Goal: Task Accomplishment & Management: Complete application form

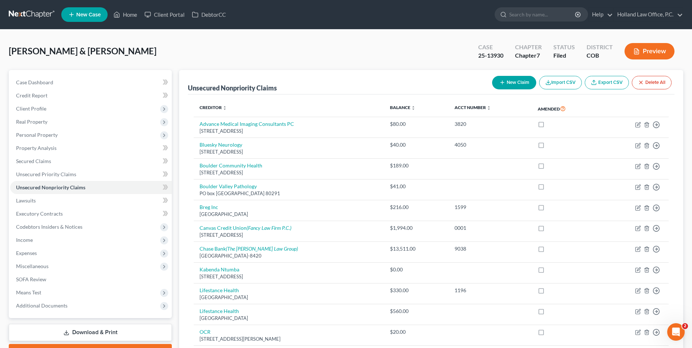
click at [76, 17] on span "New Case" at bounding box center [88, 14] width 24 height 5
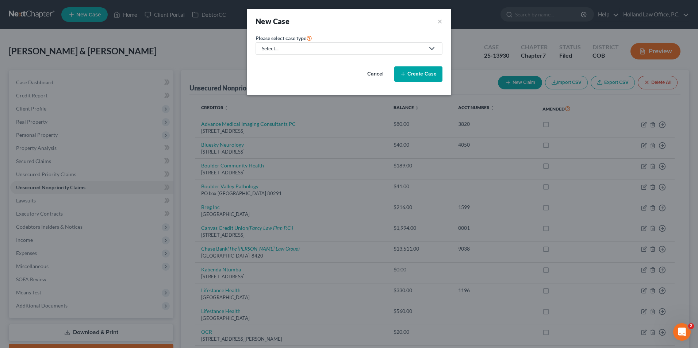
click at [268, 50] on div "Select..." at bounding box center [343, 48] width 163 height 7
click at [274, 58] on link "Bankruptcy" at bounding box center [276, 63] width 42 height 11
select select "11"
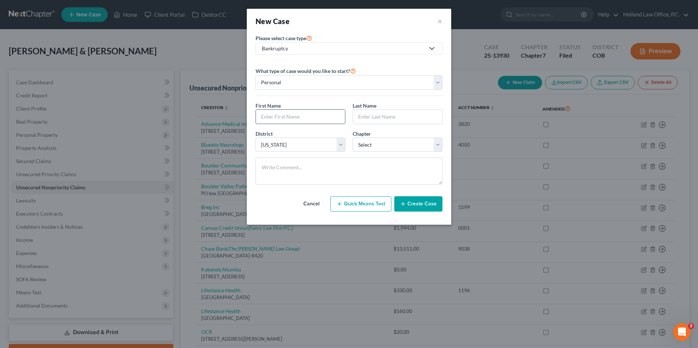
click at [285, 121] on input "text" at bounding box center [300, 117] width 89 height 14
type input "[PERSON_NAME]"
click at [303, 142] on select "Select [US_STATE] - [GEOGRAPHIC_DATA] [US_STATE] - [GEOGRAPHIC_DATA][US_STATE] …" at bounding box center [300, 145] width 90 height 15
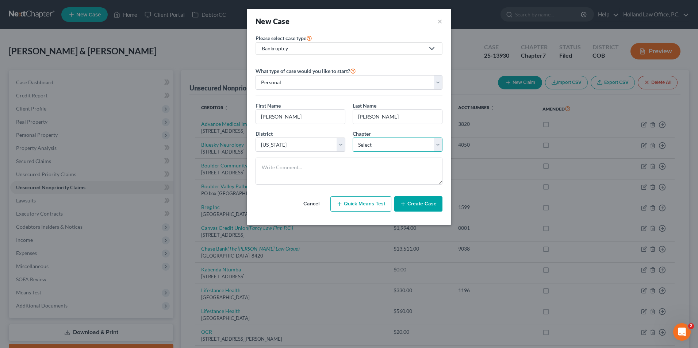
click at [401, 146] on select "Select 7 11 12 13" at bounding box center [398, 145] width 90 height 15
select select "0"
click at [353, 138] on select "Select 7 11 12 13" at bounding box center [398, 145] width 90 height 15
click at [426, 201] on button "Create Case" at bounding box center [418, 203] width 48 height 15
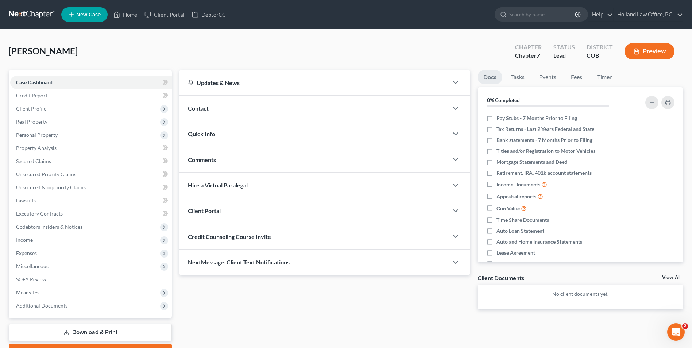
drag, startPoint x: 76, startPoint y: 51, endPoint x: 21, endPoint y: 52, distance: 54.7
click at [10, 53] on div "[PERSON_NAME] Upgraded Chapter Chapter 7 Status Lead District COB Preview" at bounding box center [346, 54] width 675 height 32
drag, startPoint x: 21, startPoint y: 52, endPoint x: 178, endPoint y: 55, distance: 157.3
click at [178, 55] on div "[PERSON_NAME] Upgraded Chapter Chapter 7 Status Lead District COB Preview" at bounding box center [346, 54] width 675 height 32
click at [59, 83] on link "Case Dashboard" at bounding box center [91, 82] width 162 height 13
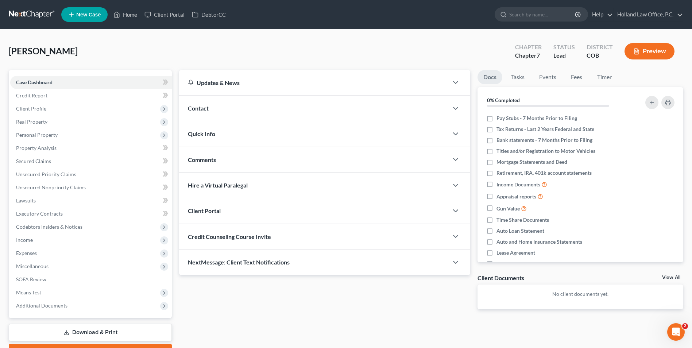
click at [226, 174] on div "Hire a Virtual Paralegal" at bounding box center [313, 185] width 269 height 25
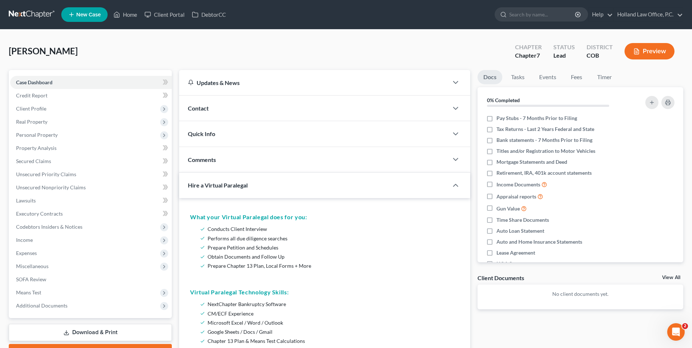
click at [220, 100] on div "Contact" at bounding box center [313, 108] width 269 height 25
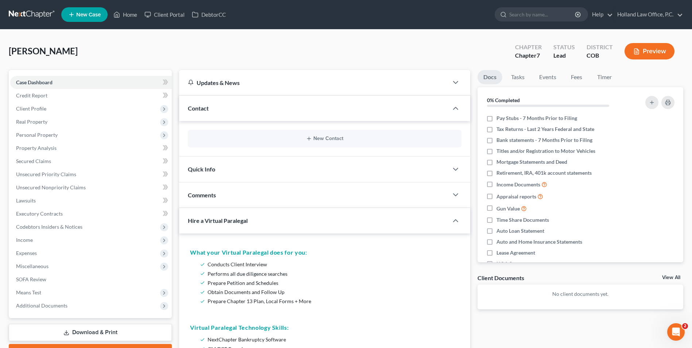
click at [271, 145] on div "New Contact" at bounding box center [325, 139] width 274 height 18
click at [329, 140] on button "New Contact" at bounding box center [325, 139] width 262 height 6
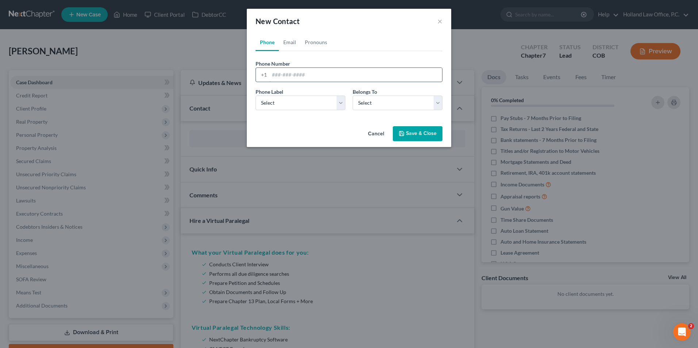
click at [303, 78] on input "tel" at bounding box center [355, 75] width 173 height 14
paste input "[PHONE_NUMBER]"
type input "[PHONE_NUMBER]"
click at [263, 103] on select "Select Mobile Home Work Other" at bounding box center [300, 103] width 90 height 15
select select "1"
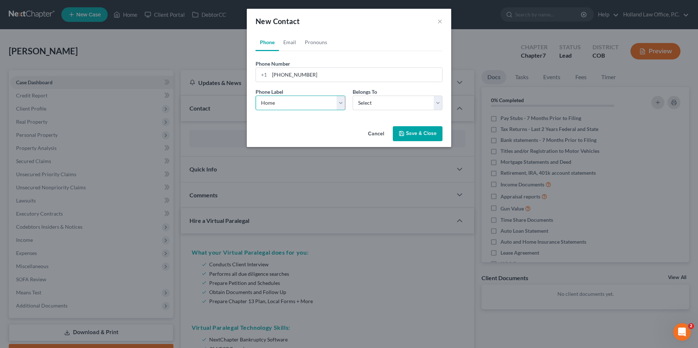
click at [255, 96] on select "Select Mobile Home Work Other" at bounding box center [300, 103] width 90 height 15
drag, startPoint x: 377, startPoint y: 103, endPoint x: 377, endPoint y: 111, distance: 8.4
click at [377, 103] on select "Select Client Other" at bounding box center [398, 103] width 90 height 15
select select "0"
click at [353, 96] on select "Select Client Other" at bounding box center [398, 103] width 90 height 15
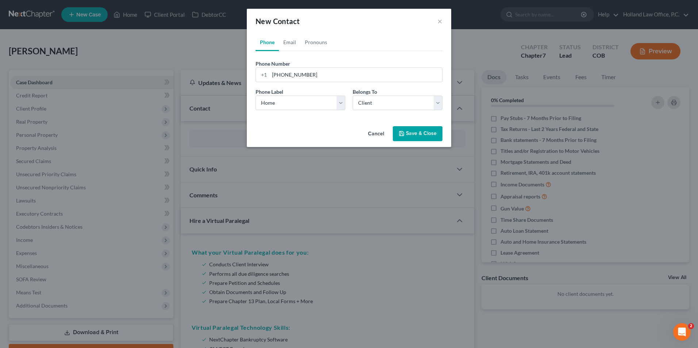
click at [421, 136] on button "Save & Close" at bounding box center [418, 133] width 50 height 15
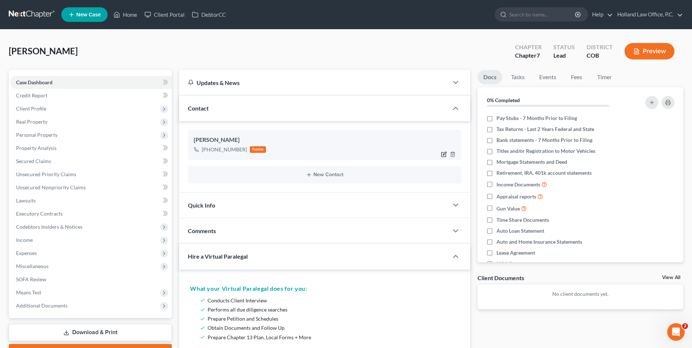
click at [443, 153] on icon "button" at bounding box center [444, 154] width 6 height 6
select select "1"
select select "0"
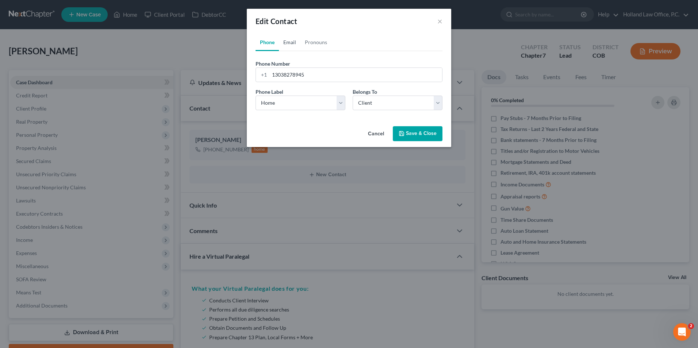
click at [293, 41] on link "Email" at bounding box center [290, 43] width 22 height 18
click at [292, 72] on input "email" at bounding box center [355, 75] width 173 height 14
paste input "[EMAIL_ADDRESS][DOMAIN_NAME]"
type input "[EMAIL_ADDRESS][DOMAIN_NAME]"
click at [281, 101] on select "Select Home Work Other" at bounding box center [300, 103] width 90 height 15
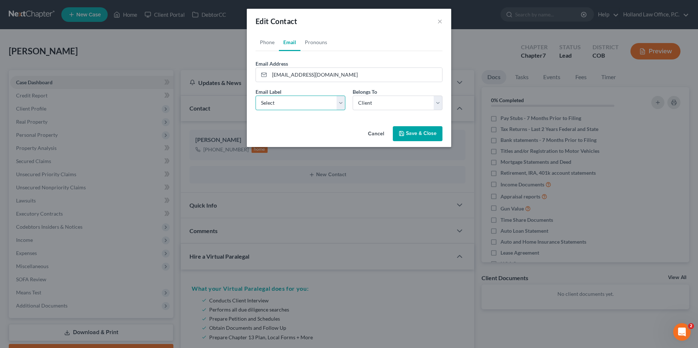
select select "0"
click at [255, 96] on select "Select Home Work Other" at bounding box center [300, 103] width 90 height 15
click at [418, 132] on button "Save & Close" at bounding box center [418, 133] width 50 height 15
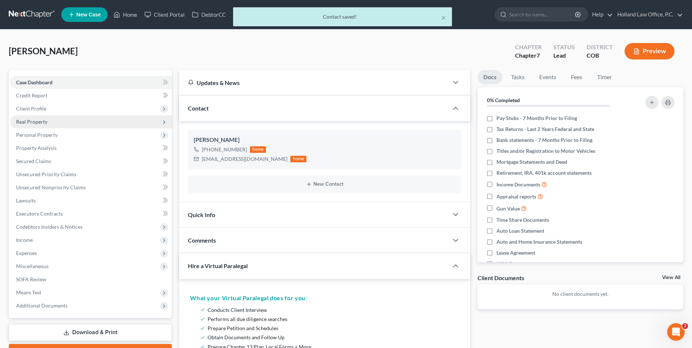
click at [39, 124] on span "Real Property" at bounding box center [31, 122] width 31 height 6
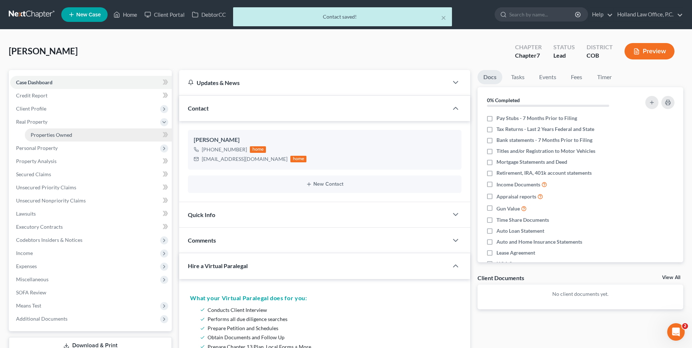
click at [57, 133] on span "Properties Owned" at bounding box center [52, 135] width 42 height 6
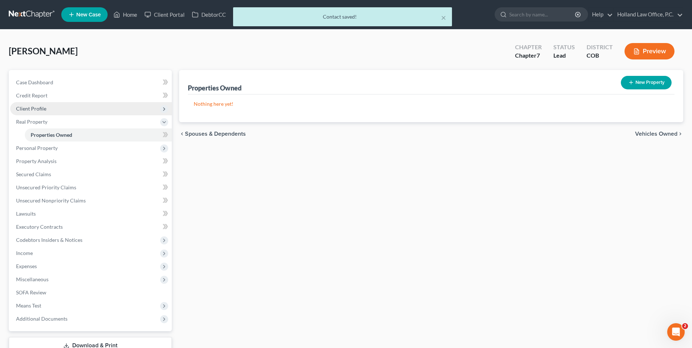
click at [38, 111] on span "Client Profile" at bounding box center [31, 108] width 30 height 6
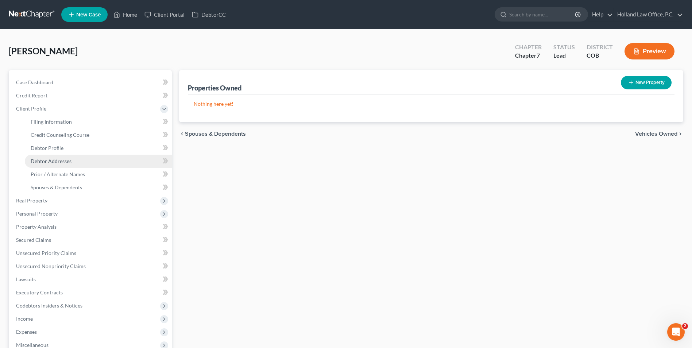
click at [57, 163] on span "Debtor Addresses" at bounding box center [51, 161] width 41 height 6
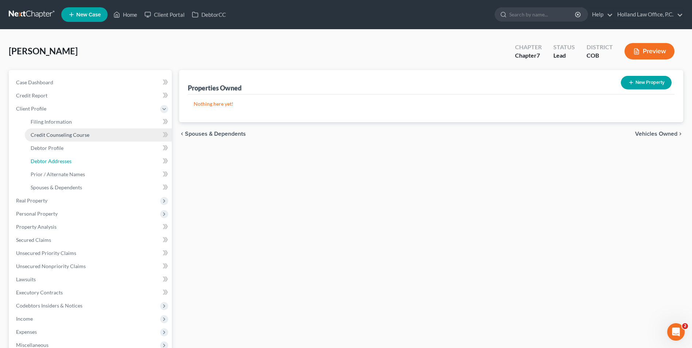
select select "0"
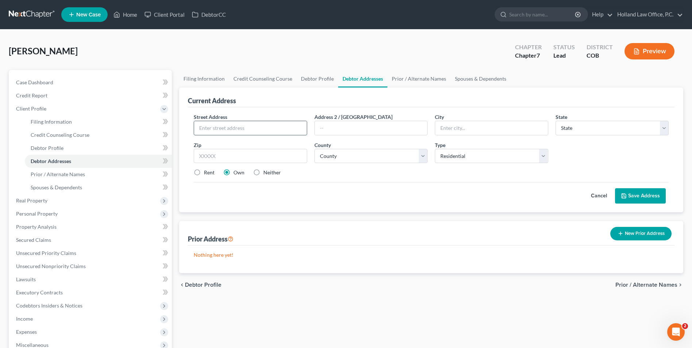
click at [214, 129] on input "text" at bounding box center [250, 128] width 112 height 14
paste input "[STREET_ADDRESS]"
type input "[STREET_ADDRESS]"
click at [243, 158] on input "text" at bounding box center [250, 156] width 113 height 15
paste input "80634"
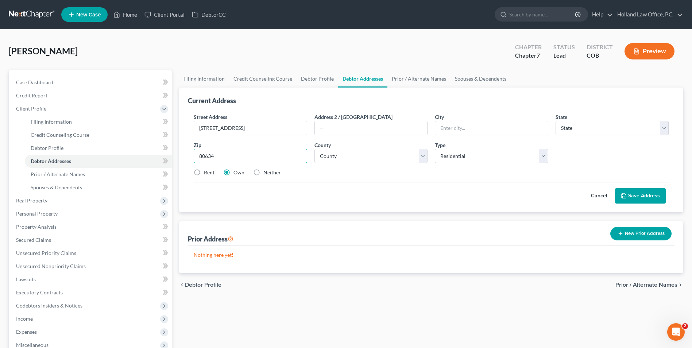
type input "80634"
type input "Greeley"
select select "5"
click at [378, 155] on select "County" at bounding box center [371, 156] width 113 height 15
select select "62"
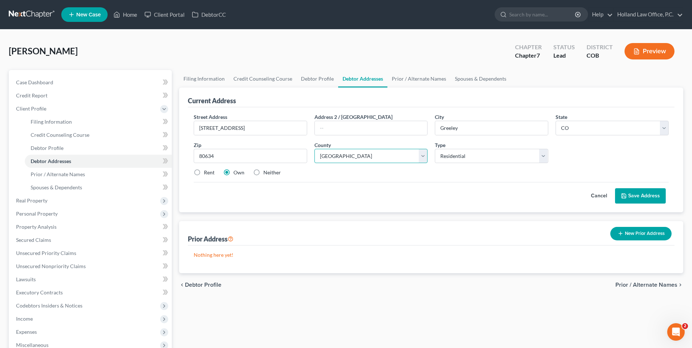
click at [315, 149] on select "County [GEOGRAPHIC_DATA] [GEOGRAPHIC_DATA] [GEOGRAPHIC_DATA] [GEOGRAPHIC_DATA] …" at bounding box center [371, 156] width 113 height 15
click at [651, 199] on button "Save Address" at bounding box center [640, 195] width 51 height 15
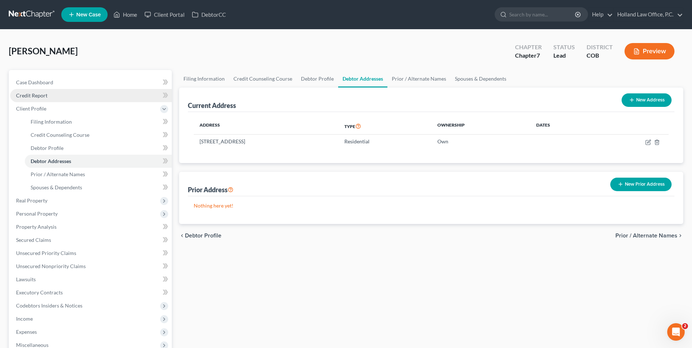
click at [51, 91] on link "Credit Report" at bounding box center [91, 95] width 162 height 13
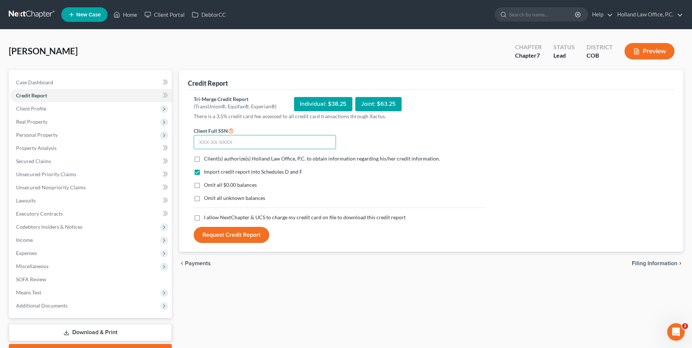
click at [255, 149] on input "text" at bounding box center [265, 142] width 142 height 15
click at [204, 160] on label "Client(s) authorize(s) Holland Law Office, P.C. to obtain information regarding…" at bounding box center [322, 158] width 236 height 7
click at [207, 160] on input "Client(s) authorize(s) Holland Law Office, P.C. to obtain information regarding…" at bounding box center [209, 157] width 5 height 5
checkbox input "true"
click at [238, 142] on input "text" at bounding box center [265, 142] width 142 height 15
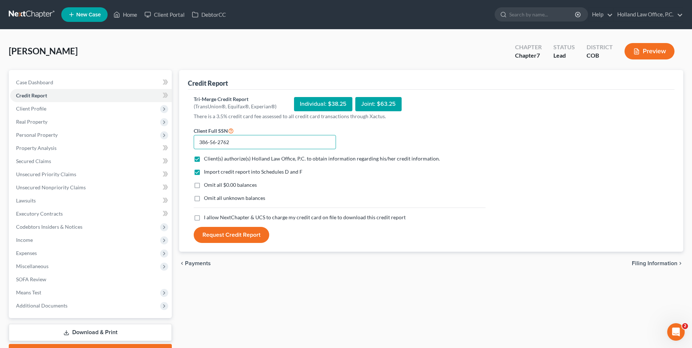
type input "386-56-2762"
click at [204, 218] on label "I allow NextChapter & UCS to charge my credit card on file to download this cre…" at bounding box center [305, 217] width 202 height 7
click at [207, 218] on input "I allow NextChapter & UCS to charge my credit card on file to download this cre…" at bounding box center [209, 216] width 5 height 5
checkbox input "true"
click at [243, 237] on button "Request Credit Report" at bounding box center [232, 235] width 76 height 16
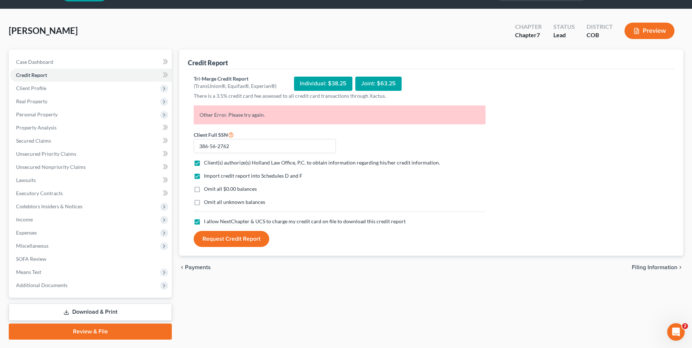
scroll to position [40, 0]
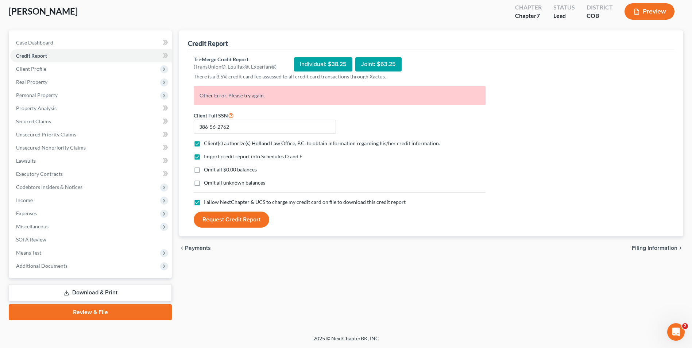
drag, startPoint x: 361, startPoint y: 156, endPoint x: 346, endPoint y: 145, distance: 18.5
click at [361, 156] on div "Import credit report into Schedules D and F" at bounding box center [340, 156] width 292 height 7
click at [243, 218] on button "Request Credit Report" at bounding box center [232, 220] width 76 height 16
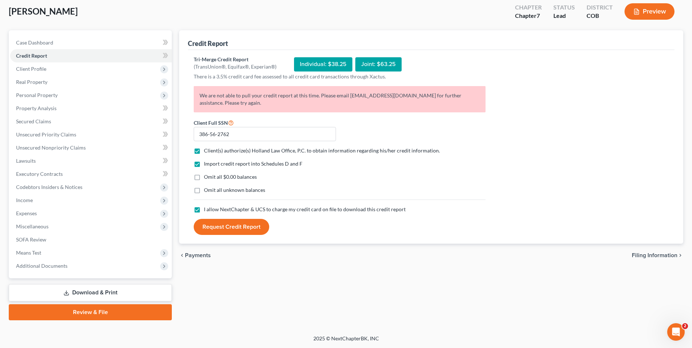
click at [258, 110] on p "We are not able to pull your credit report at this time. Please email [EMAIL_AD…" at bounding box center [340, 99] width 292 height 26
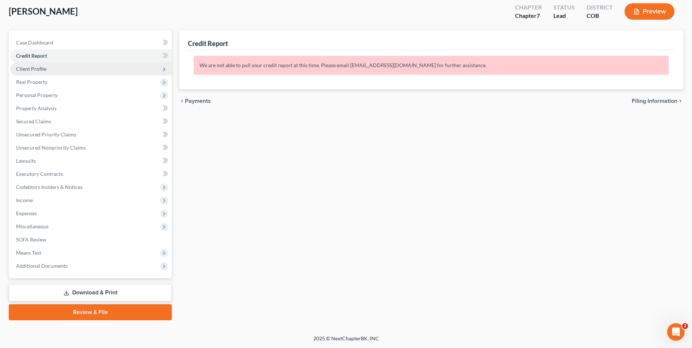
click at [50, 73] on span "Client Profile" at bounding box center [91, 68] width 162 height 13
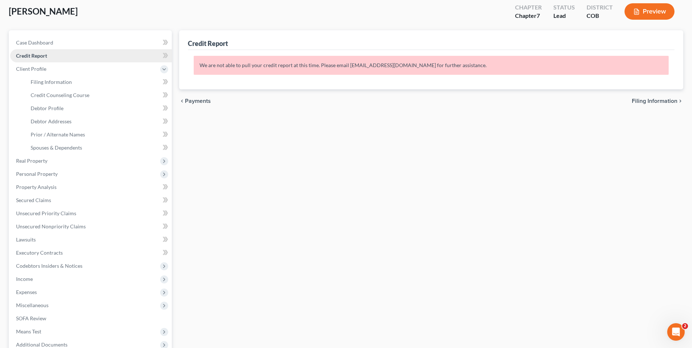
click at [51, 57] on link "Credit Report" at bounding box center [91, 55] width 162 height 13
click at [56, 43] on link "Case Dashboard" at bounding box center [91, 42] width 162 height 13
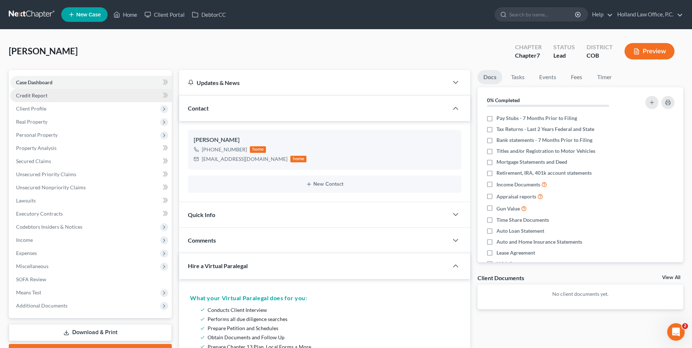
click at [55, 94] on link "Credit Report" at bounding box center [91, 95] width 162 height 13
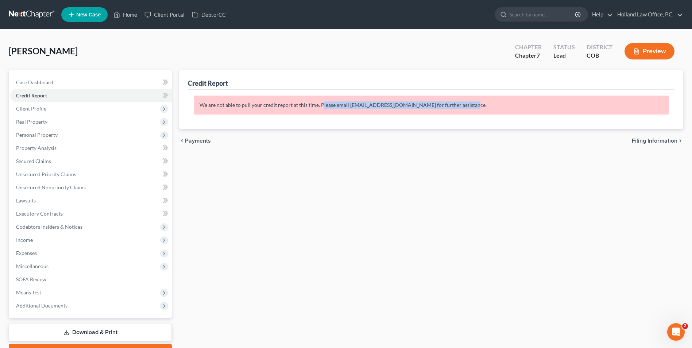
drag, startPoint x: 490, startPoint y: 105, endPoint x: 328, endPoint y: 107, distance: 162.4
click at [327, 107] on p "We are not able to pull your credit report at this time. Please email support@n…" at bounding box center [431, 105] width 475 height 19
drag, startPoint x: 328, startPoint y: 107, endPoint x: 334, endPoint y: 107, distance: 5.9
click at [329, 107] on p "We are not able to pull your credit report at this time. Please email support@n…" at bounding box center [431, 105] width 475 height 19
click at [240, 59] on div "Valazquez, Annie Upgraded Chapter Chapter 7 Status Lead District COB Preview" at bounding box center [346, 54] width 675 height 32
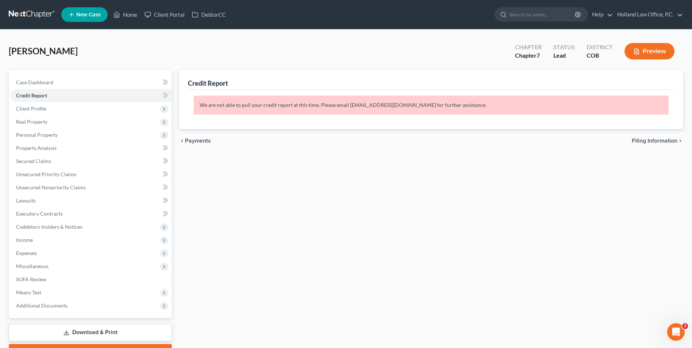
drag, startPoint x: 212, startPoint y: 51, endPoint x: 203, endPoint y: 47, distance: 9.5
click at [212, 51] on div "Valazquez, Annie Upgraded Chapter Chapter 7 Status Lead District COB Preview" at bounding box center [346, 54] width 675 height 32
